Goal: Transaction & Acquisition: Purchase product/service

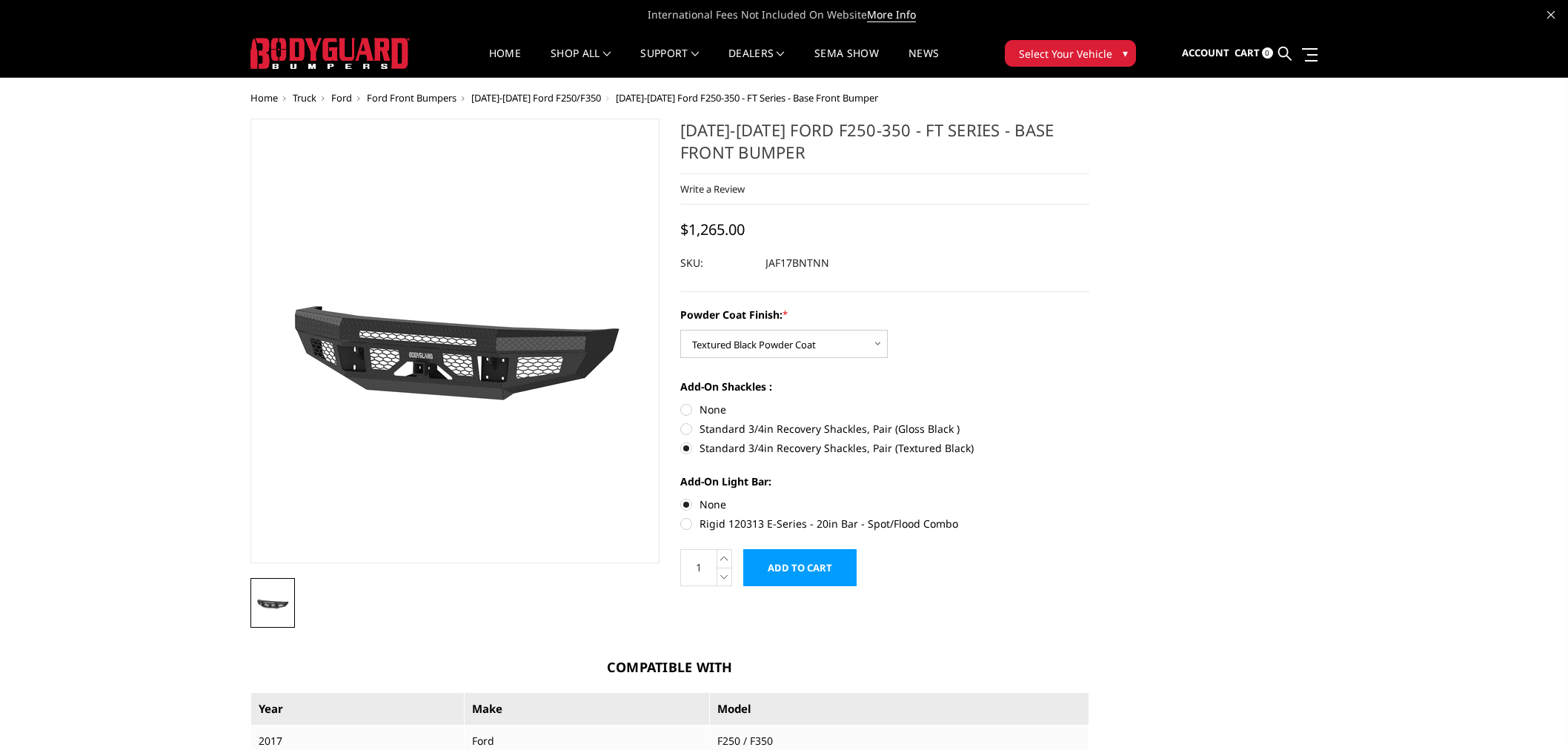
select select "3374"
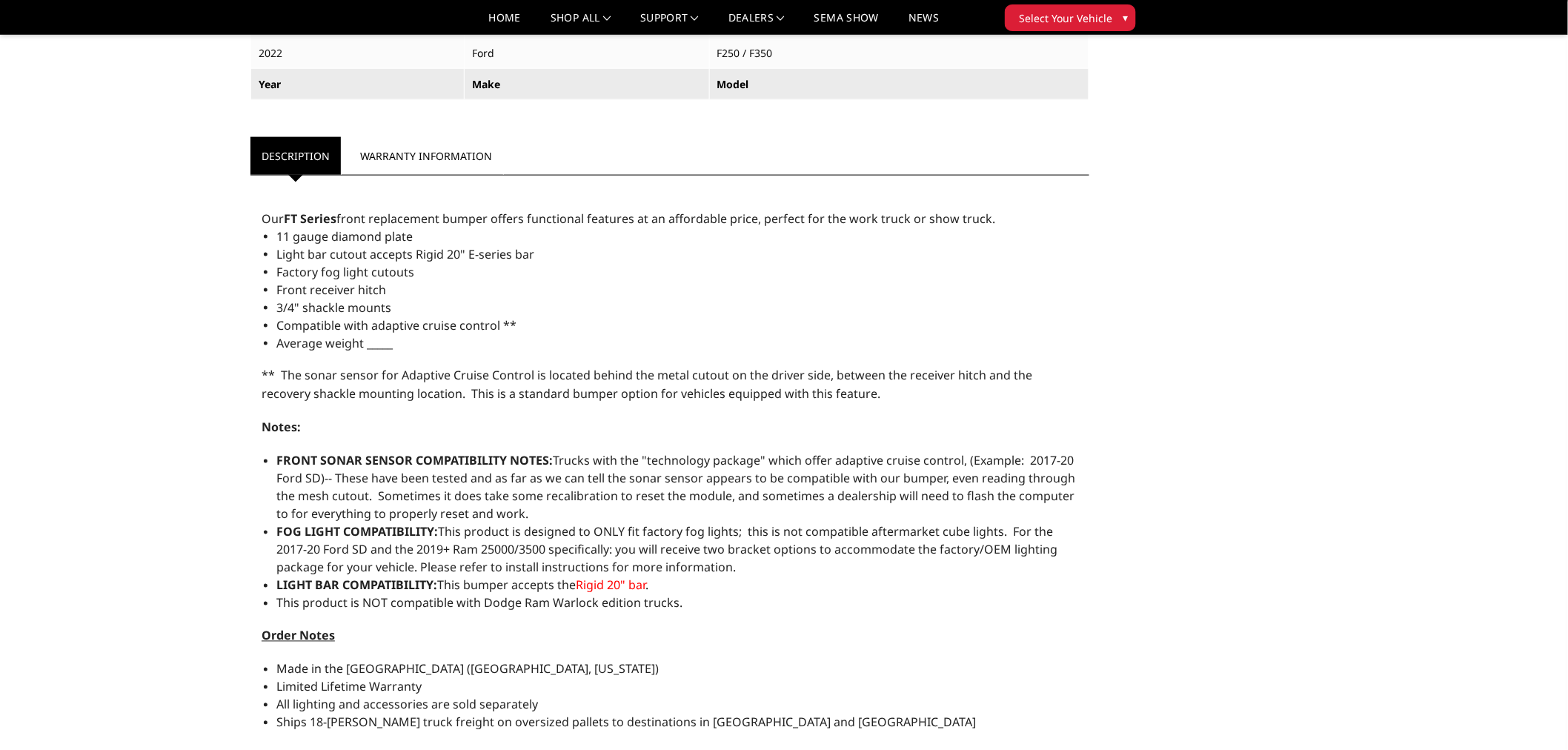
scroll to position [1247, 0]
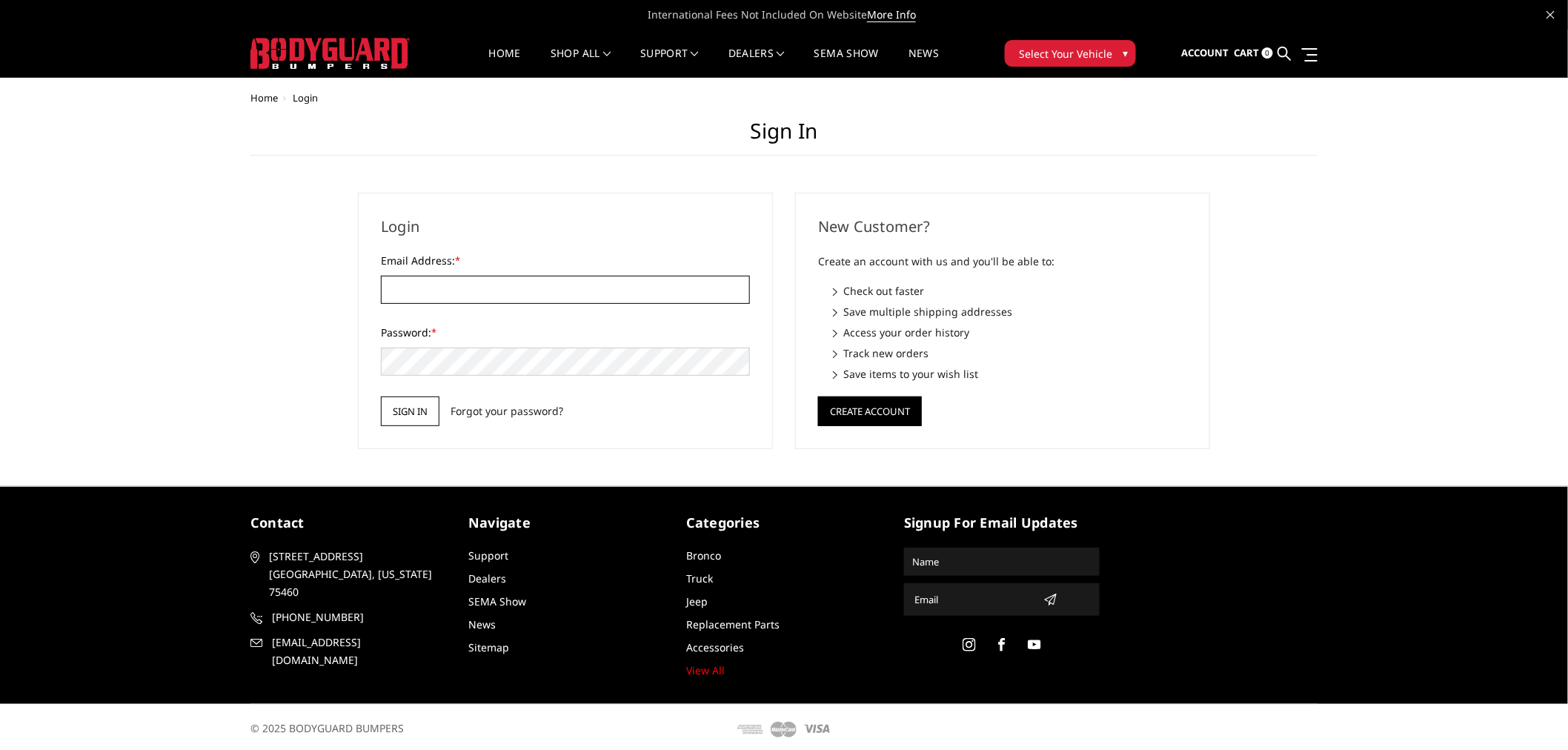
type input "[EMAIL_ADDRESS][DOMAIN_NAME]"
click at [405, 402] on input "Sign in" at bounding box center [410, 411] width 59 height 30
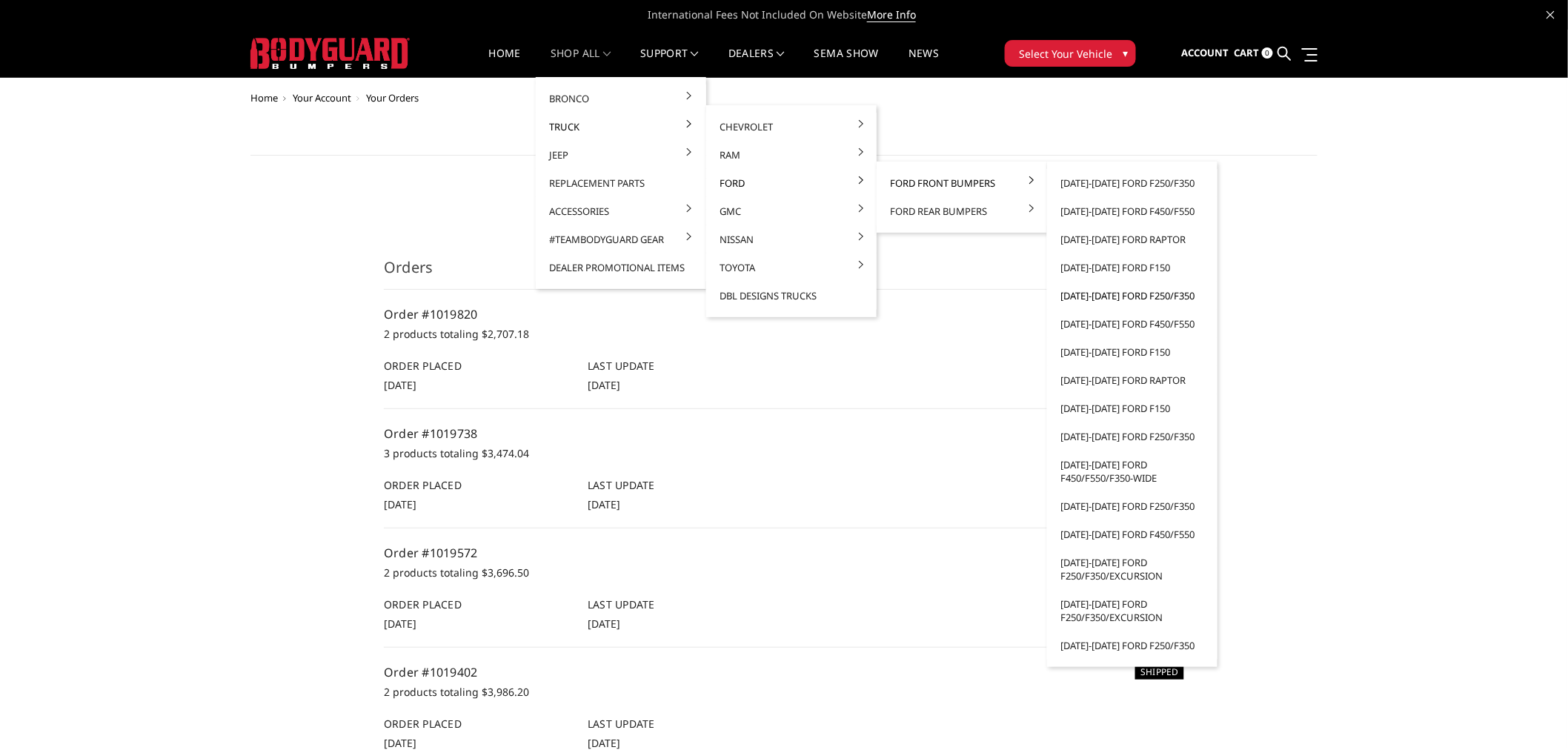
click at [1153, 294] on link "[DATE]-[DATE] Ford F250/F350" at bounding box center [1132, 295] width 158 height 28
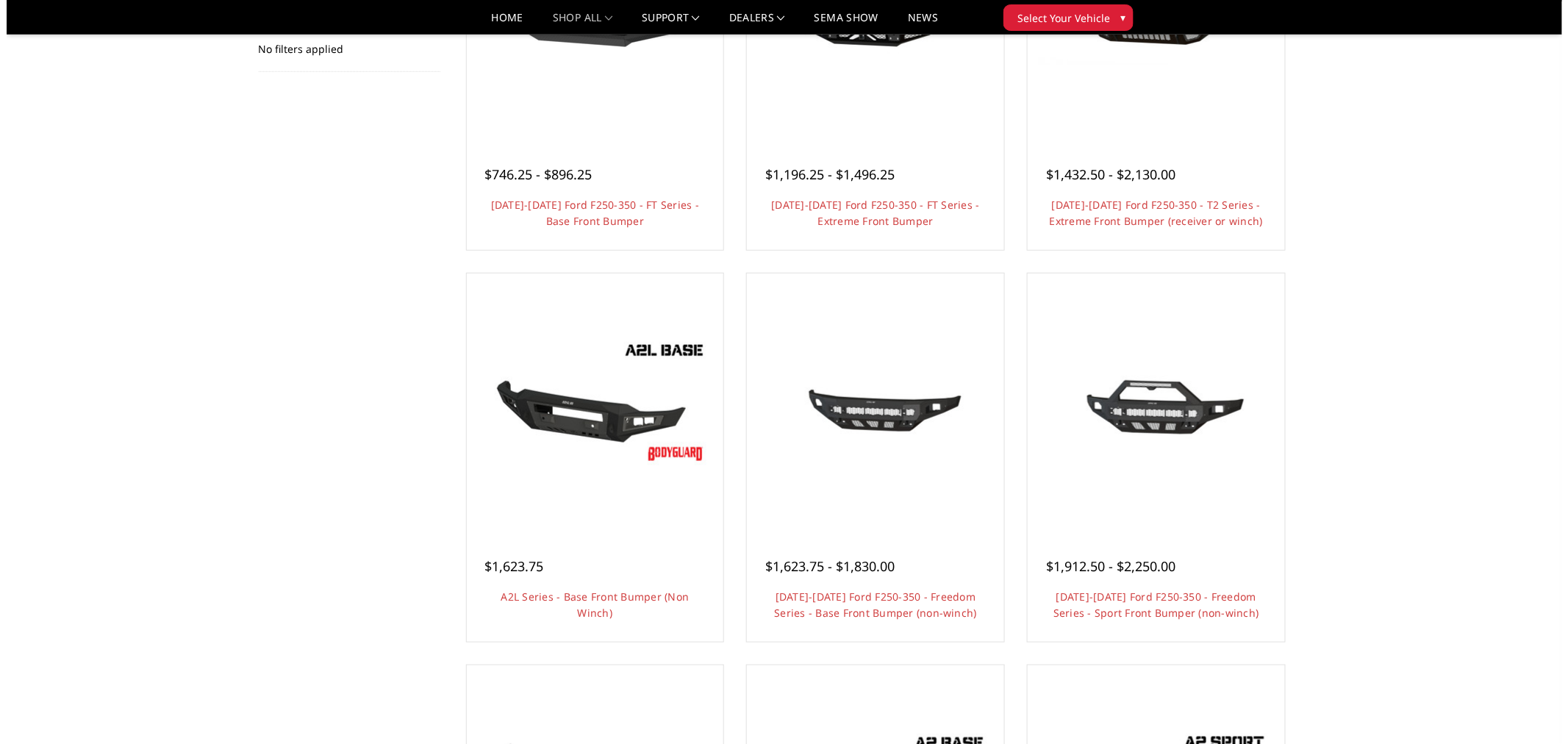
scroll to position [408, 0]
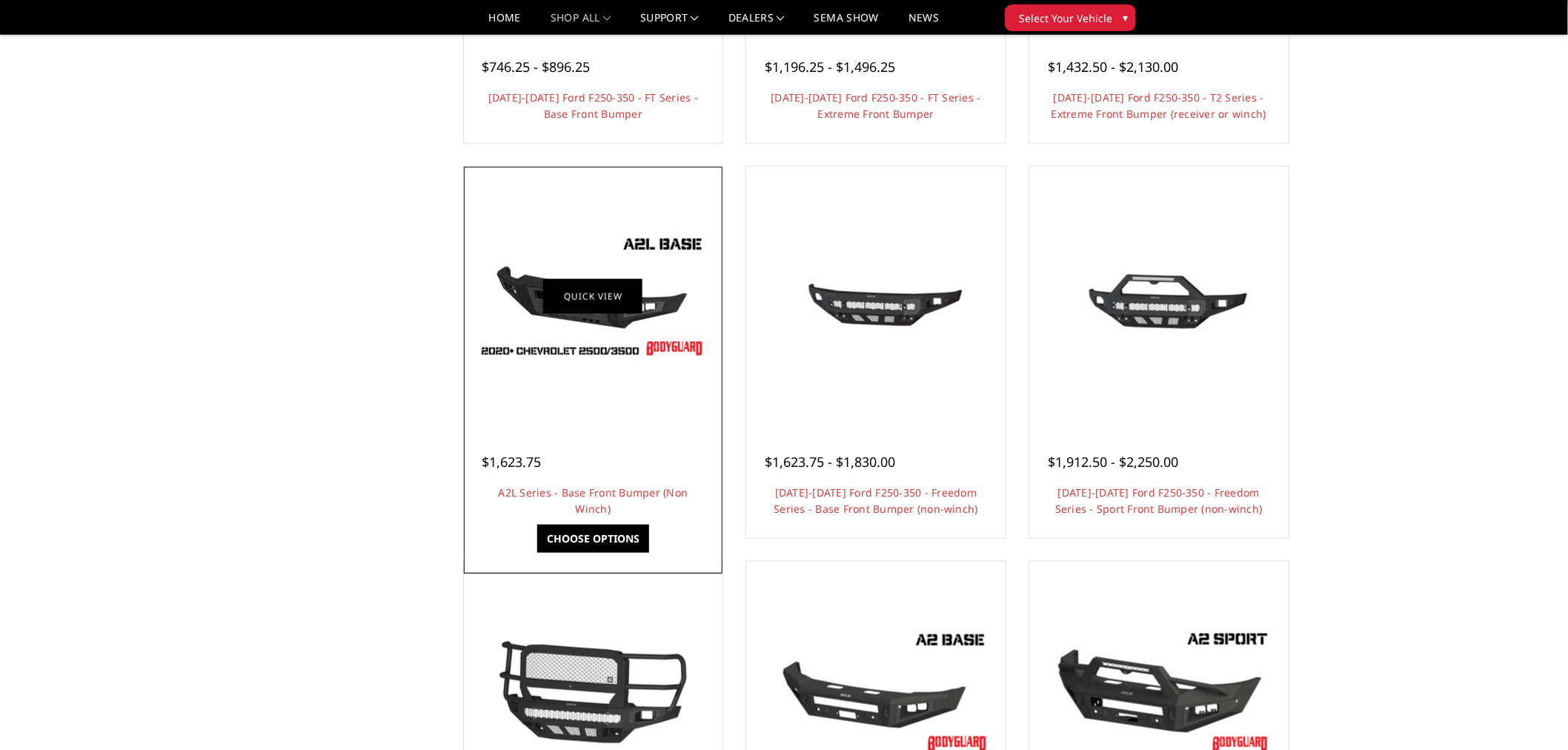
click at [591, 305] on link "Quick view" at bounding box center [593, 296] width 100 height 35
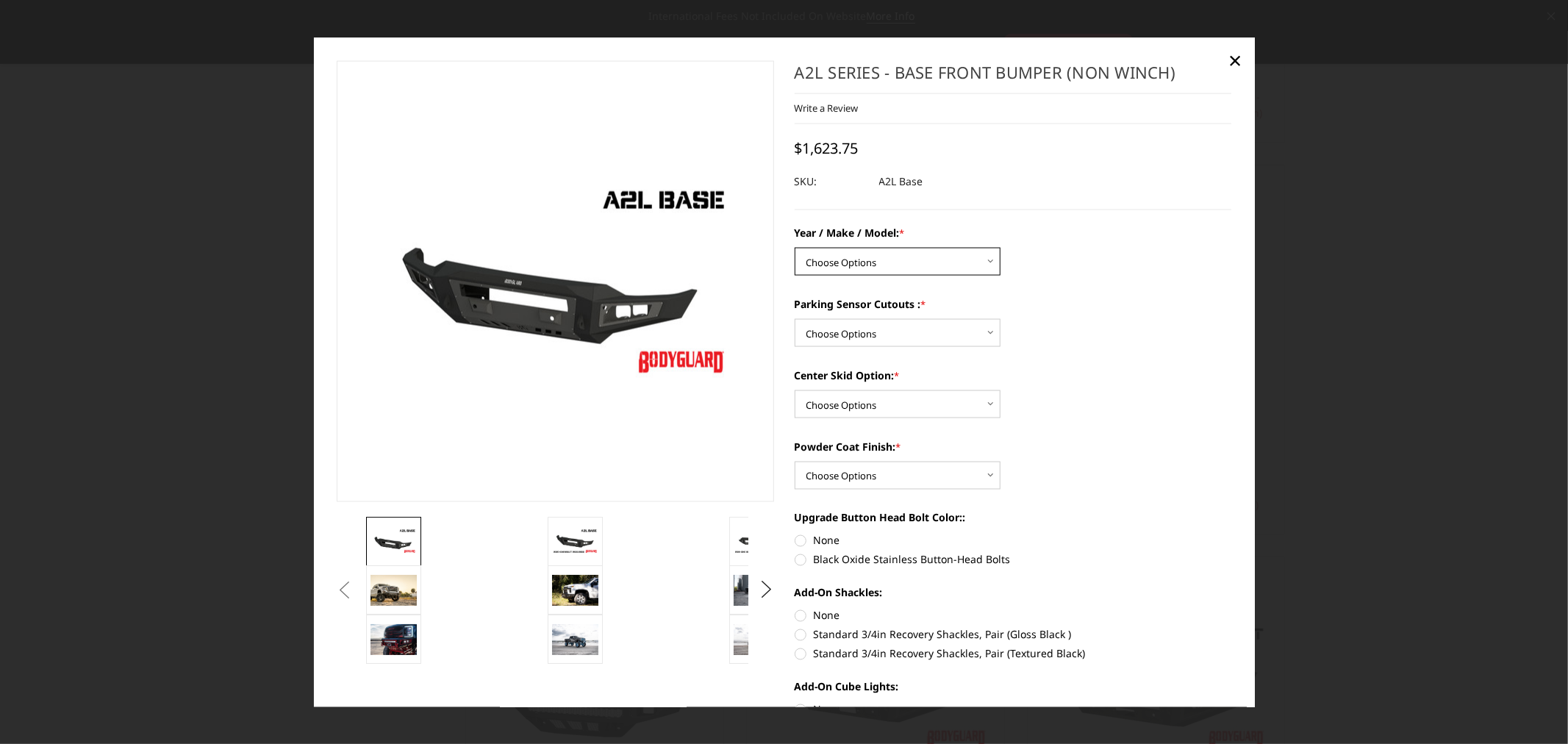
click at [946, 260] on select "Choose Options Chevrolet 15-19 2500 / 3500 Chevrolet 19-21 1500 Chevrolet 15-20…" at bounding box center [897, 261] width 206 height 28
select select "4293"
click at [795, 247] on select "Choose Options Chevrolet 15-19 2500 / 3500 Chevrolet 19-21 1500 Chevrolet 15-20…" at bounding box center [897, 261] width 206 height 28
click at [850, 334] on select "Choose Options Yes - I have front parking sensors No - I do NOT have parking se…" at bounding box center [897, 333] width 206 height 28
select select "4288"
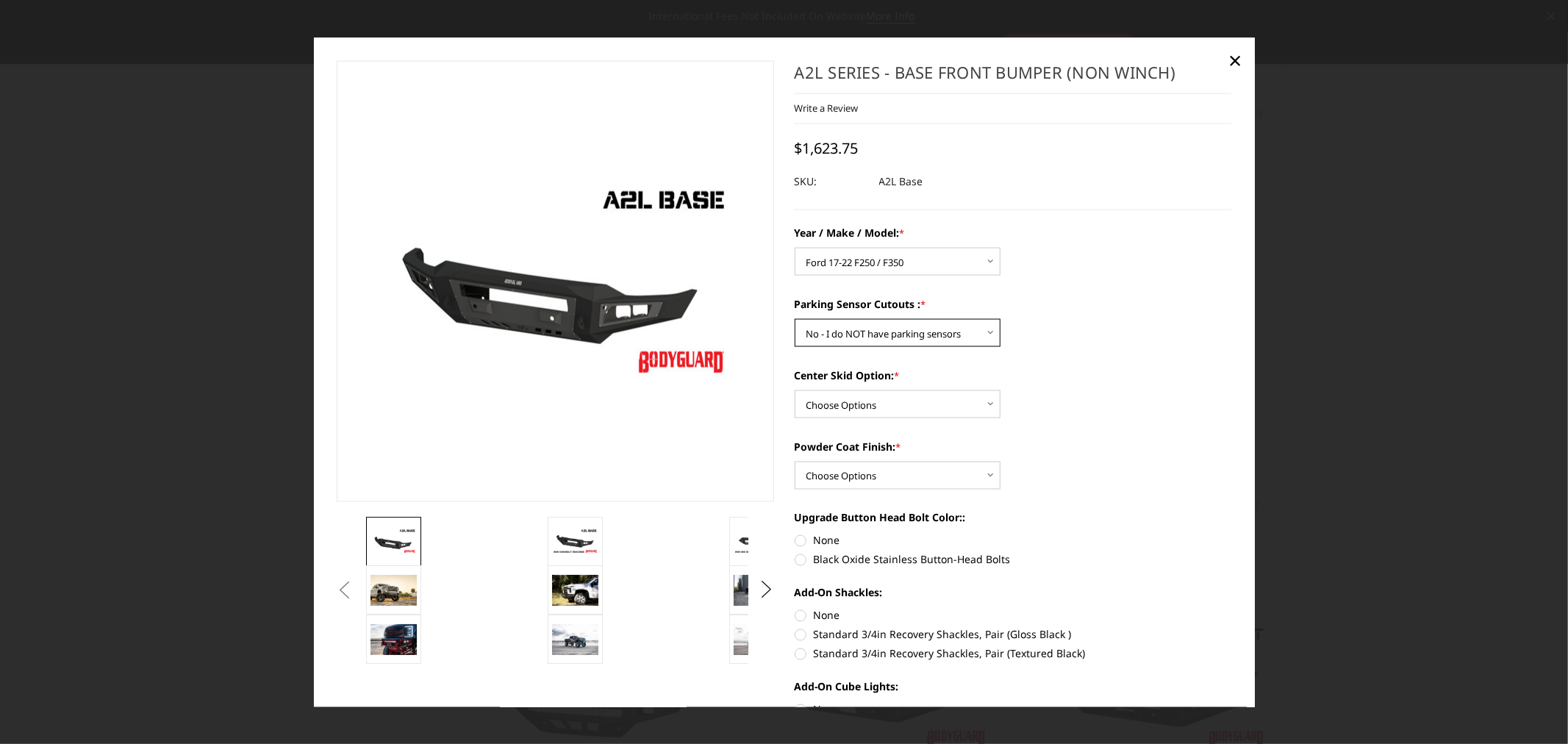
click at [795, 319] on select "Choose Options Yes - I have front parking sensors No - I do NOT have parking se…" at bounding box center [897, 333] width 206 height 28
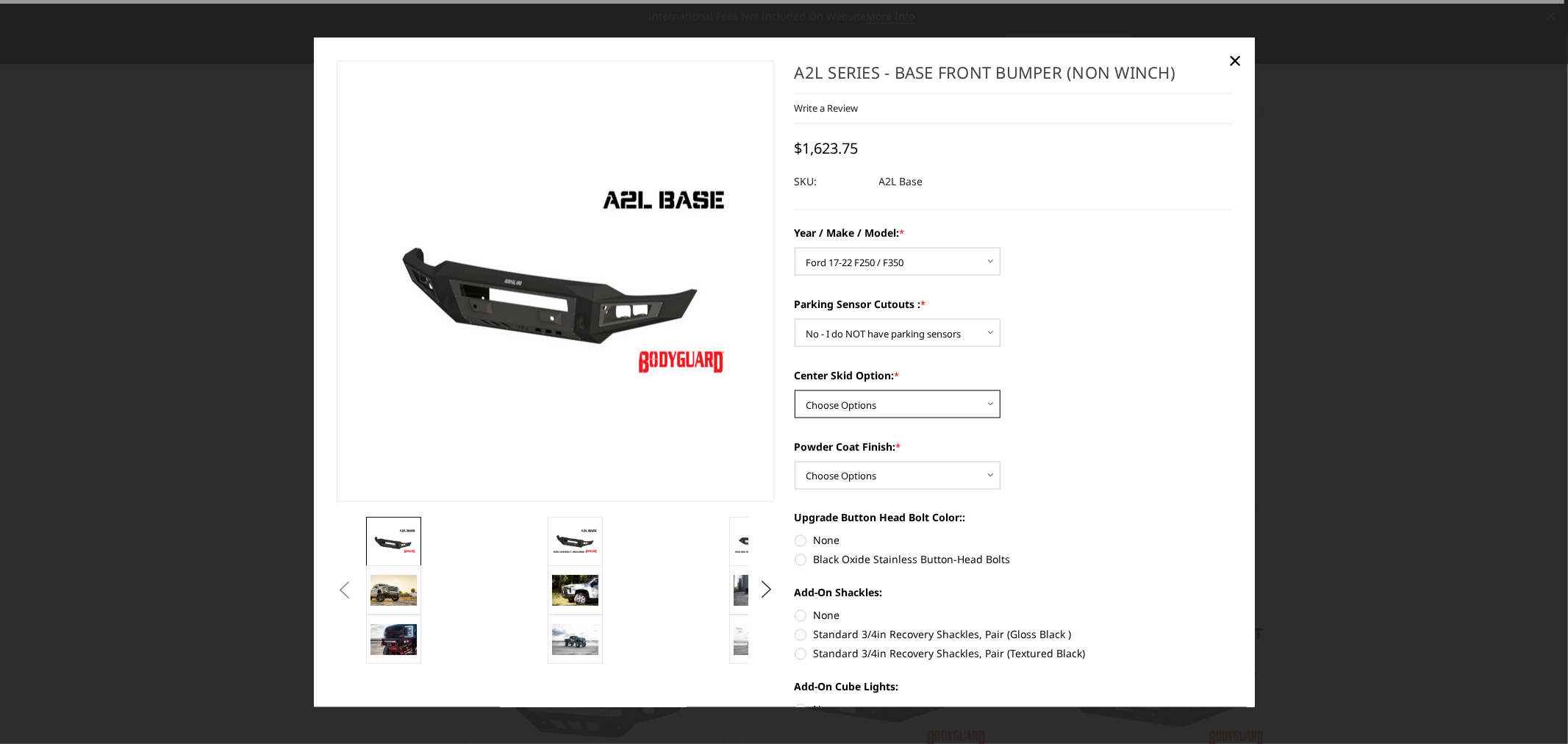
click at [883, 398] on select "Choose Options Single Light Bar Cutout" at bounding box center [897, 404] width 206 height 28
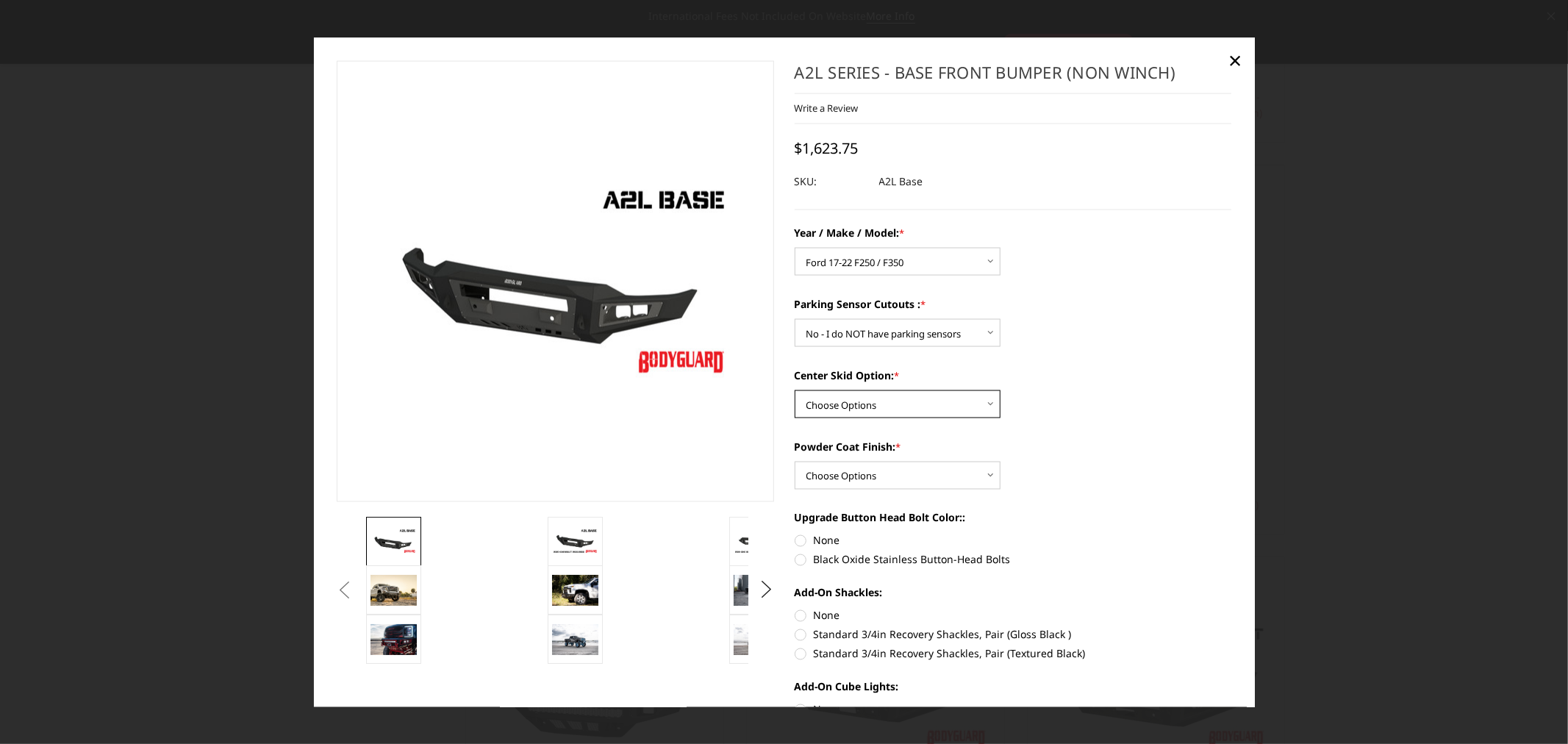
select select "4304"
click at [795, 390] on select "Choose Options Single Light Bar Cutout" at bounding box center [897, 404] width 206 height 28
click at [948, 472] on select "Choose Options Bare metal (included) Texture Black Powder Coat" at bounding box center [897, 475] width 206 height 28
select select "4286"
click at [795, 462] on select "Choose Options Bare metal (included) Texture Black Powder Coat" at bounding box center [897, 475] width 206 height 28
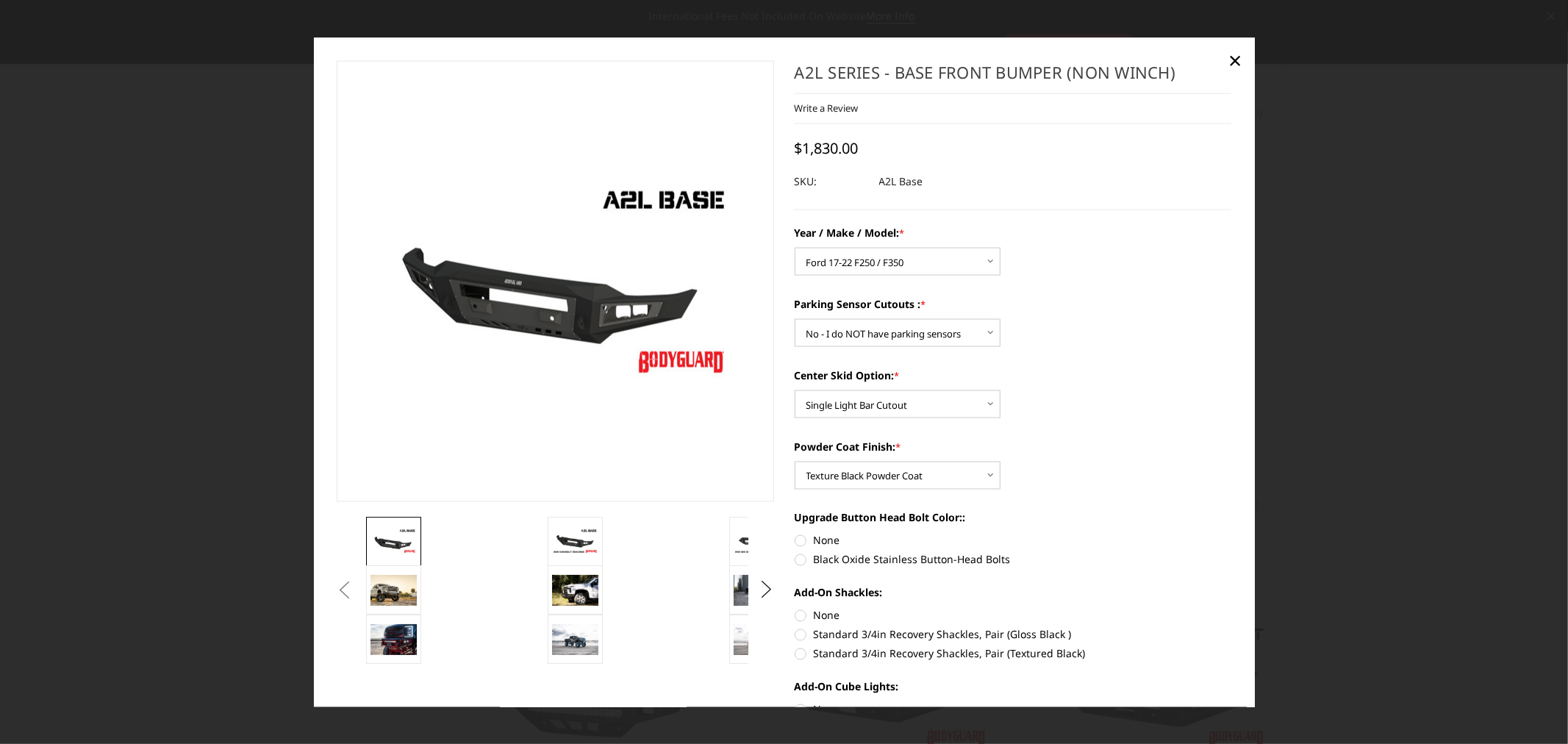
click at [803, 540] on label "None" at bounding box center [1013, 540] width 438 height 15
click at [795, 533] on input "None" at bounding box center [795, 533] width 1 height 1
radio input "true"
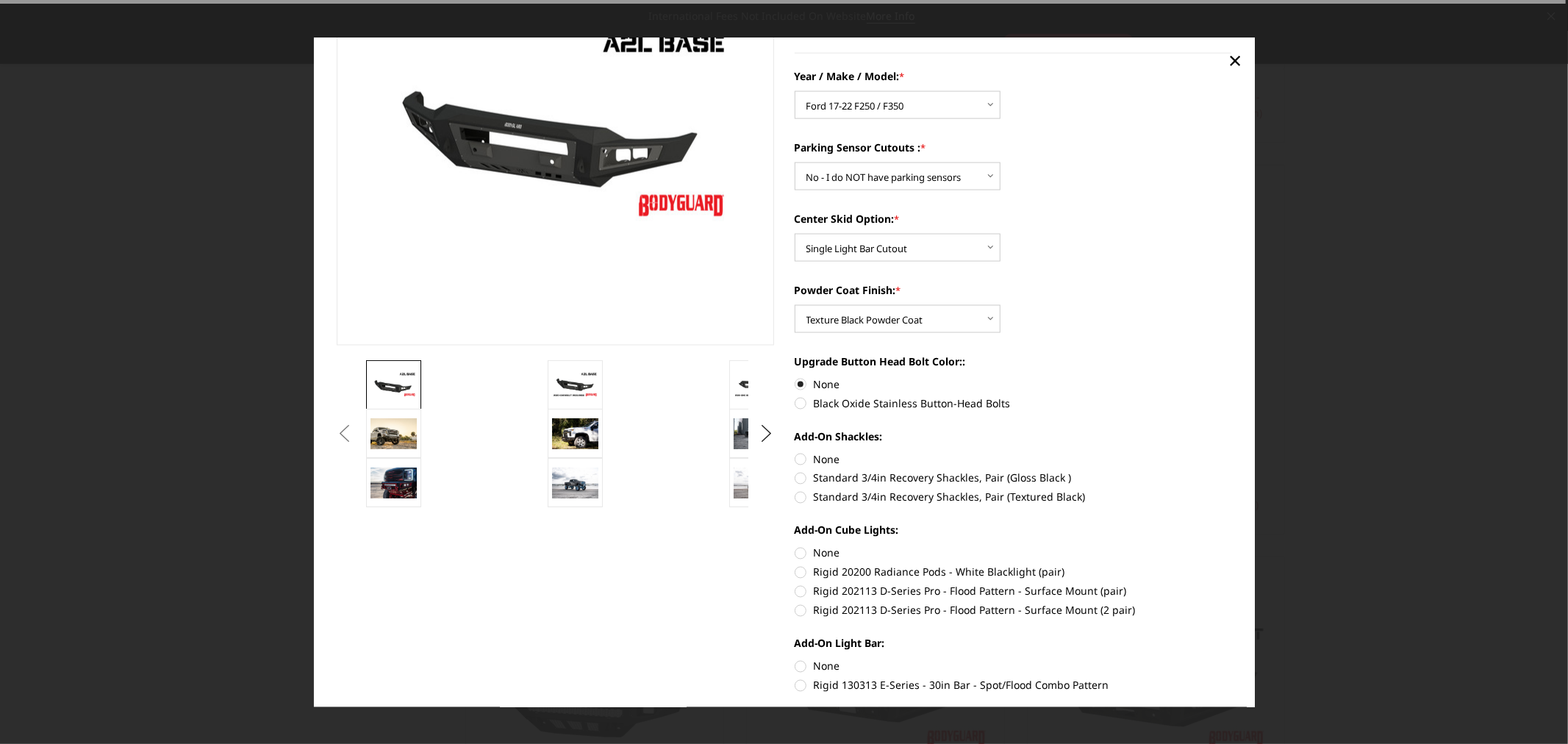
scroll to position [163, 0]
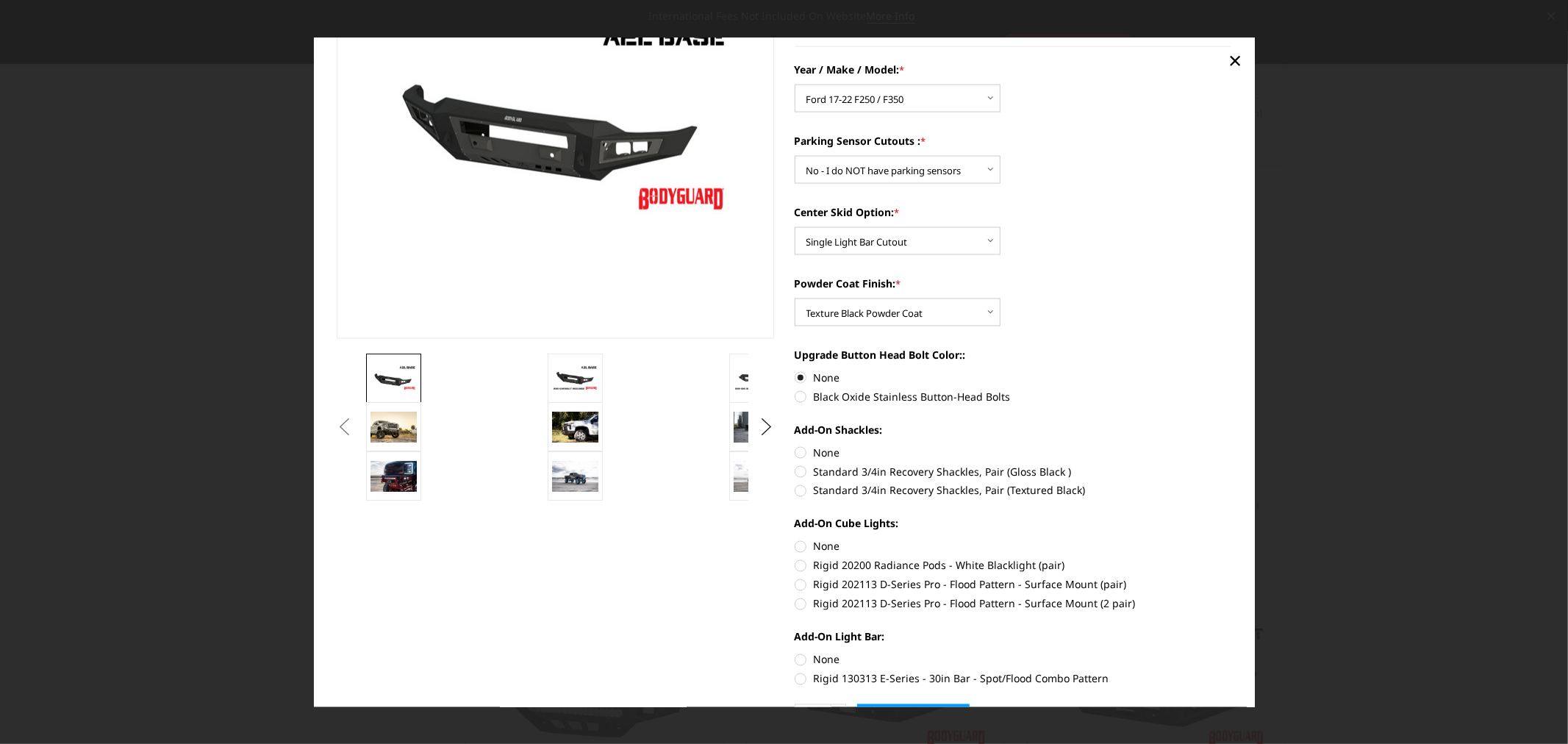
click at [948, 490] on label "Standard 3/4in Recovery Shackles, Pair (Textured Black)" at bounding box center [1013, 490] width 438 height 15
click at [1231, 465] on input "Standard 3/4in Recovery Shackles, Pair (Textured Black)" at bounding box center [1231, 464] width 1 height 1
radio input "true"
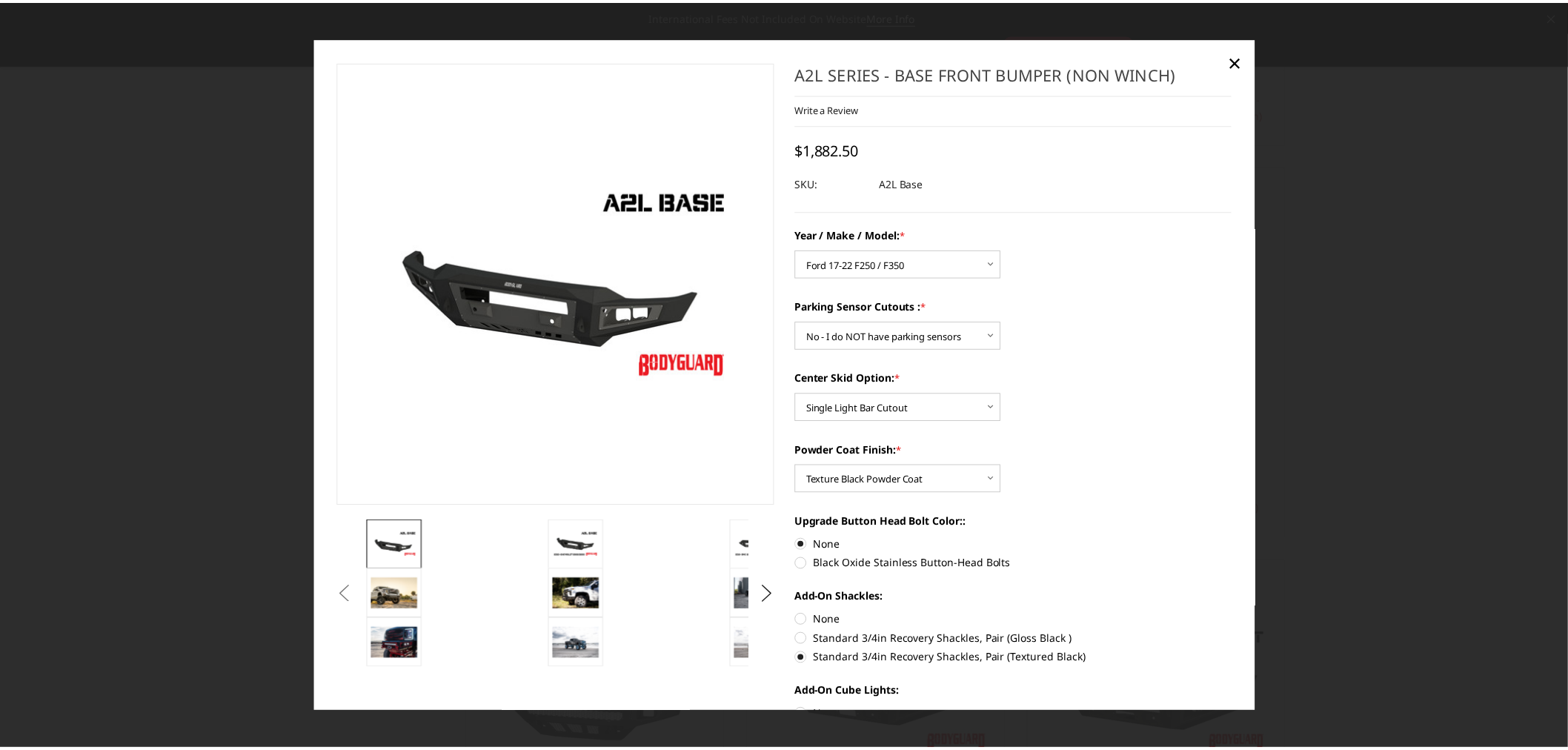
scroll to position [258, 0]
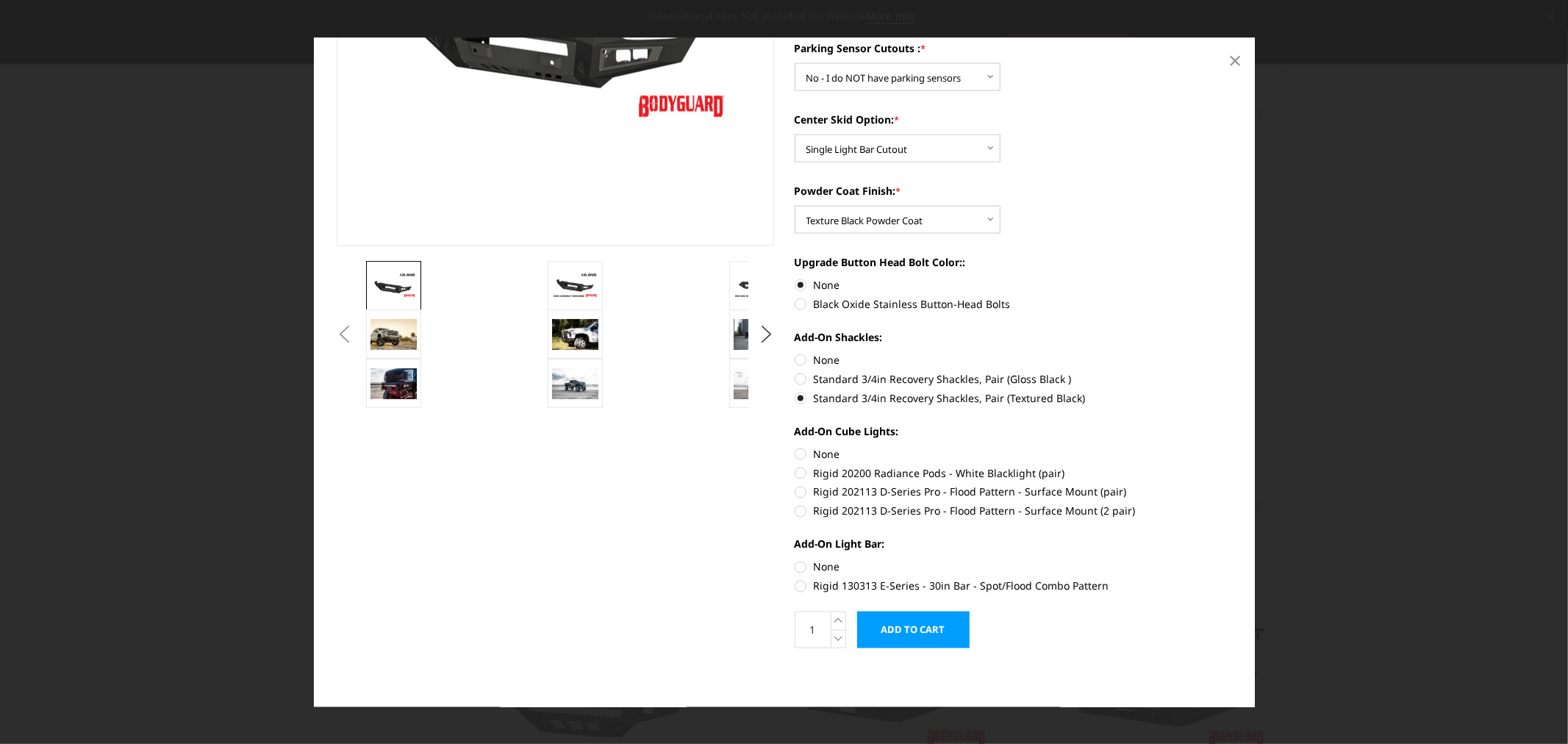
click at [1234, 60] on span "×" at bounding box center [1235, 59] width 14 height 32
